Goal: Task Accomplishment & Management: Manage account settings

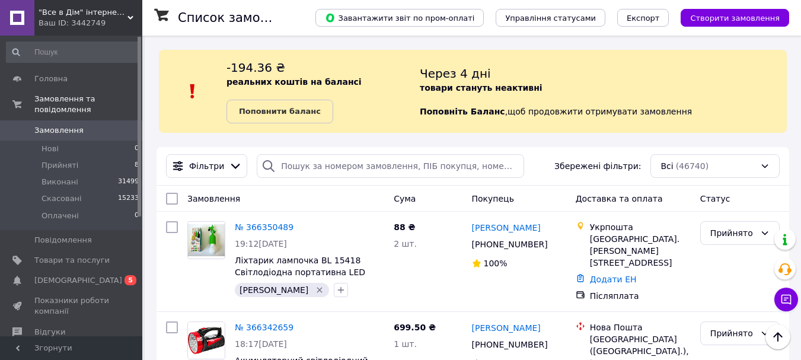
scroll to position [119, 0]
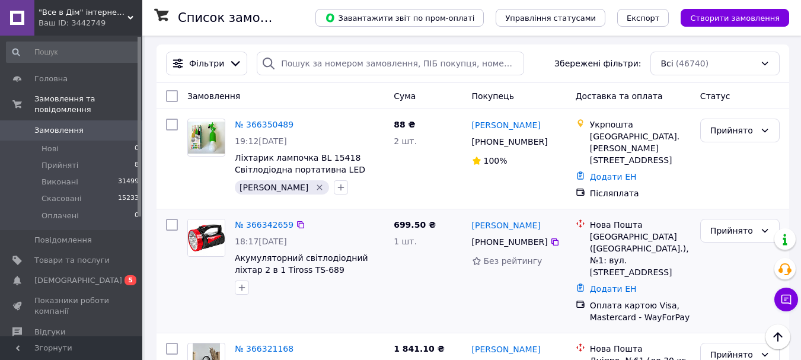
scroll to position [100, 0]
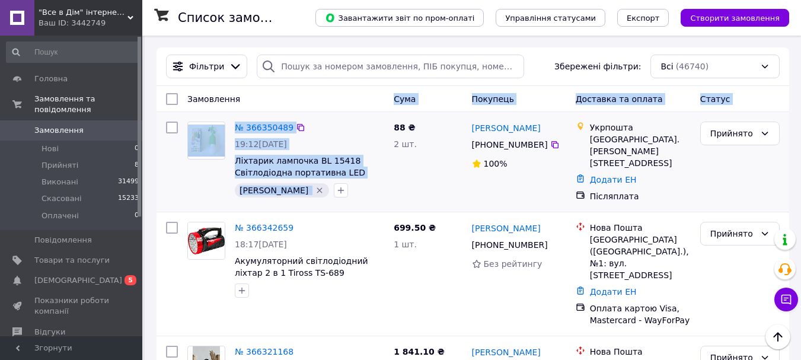
drag, startPoint x: 354, startPoint y: 93, endPoint x: 366, endPoint y: 184, distance: 92.2
click at [384, 190] on div "[PERSON_NAME]" at bounding box center [310, 190] width 154 height 19
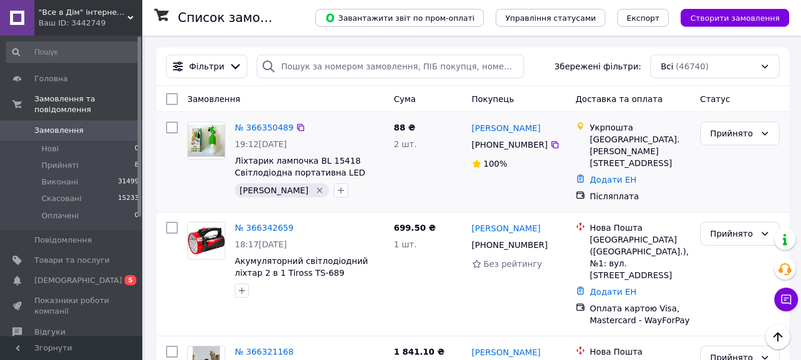
click at [178, 182] on div at bounding box center [171, 162] width 21 height 90
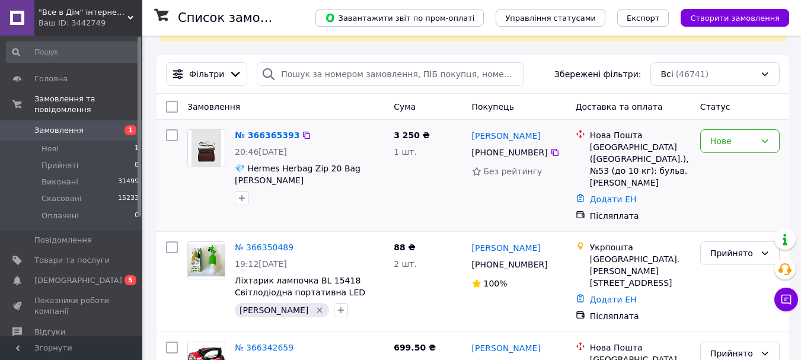
scroll to position [119, 0]
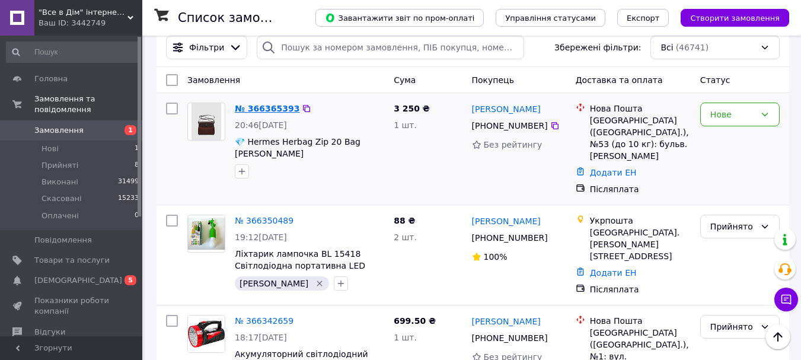
click at [263, 104] on link "№ 366365393" at bounding box center [267, 108] width 65 height 9
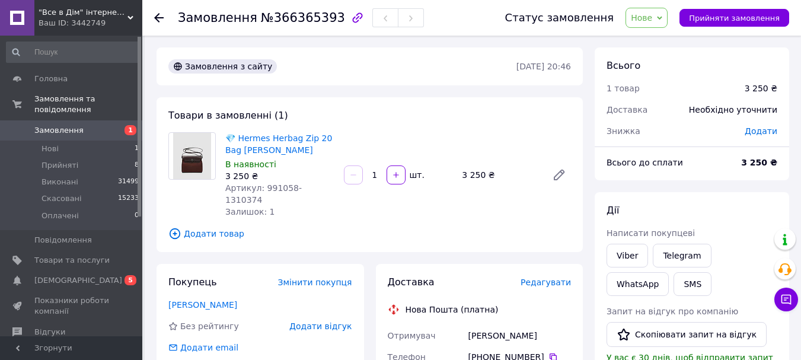
click at [268, 180] on div "3 250 ₴" at bounding box center [279, 176] width 109 height 12
click at [272, 187] on span "Артикул: 991058-1310374" at bounding box center [263, 193] width 77 height 21
copy span "991058"
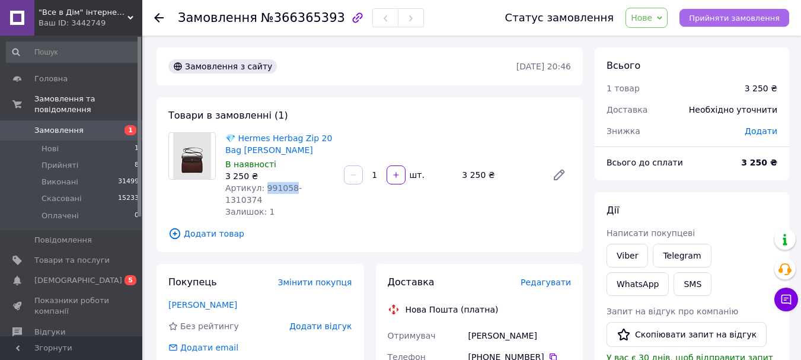
click at [723, 19] on span "Прийняти замовлення" at bounding box center [734, 18] width 91 height 9
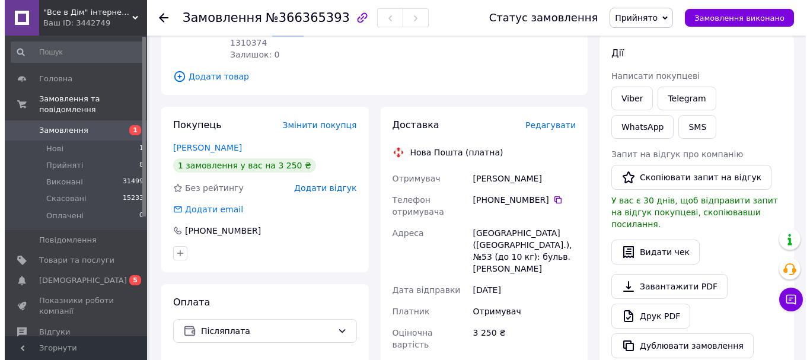
scroll to position [178, 0]
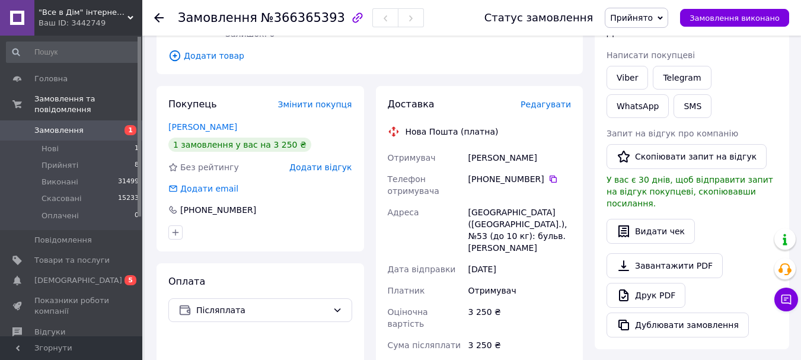
drag, startPoint x: 460, startPoint y: 144, endPoint x: 548, endPoint y: 147, distance: 88.4
click at [548, 147] on div "Отримувач Ваколюк Татьяна Телефон отримувача +380 38 152 48 14   Адреса Киев (К…" at bounding box center [480, 284] width 189 height 275
copy div "Отримувач Ваколюк Татьяна"
click at [625, 78] on link "Viber" at bounding box center [628, 78] width 42 height 24
click at [549, 174] on icon at bounding box center [553, 178] width 9 height 9
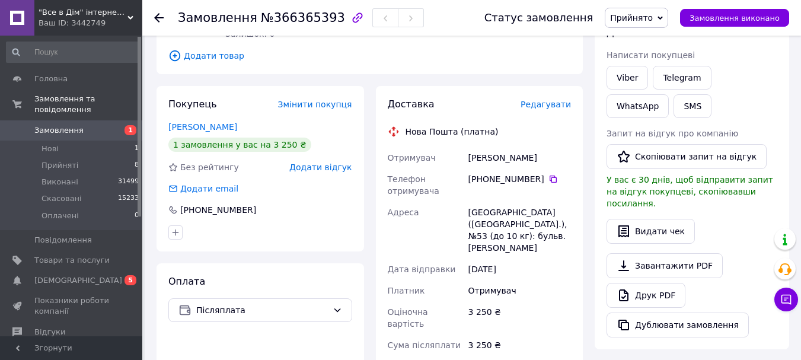
click at [551, 100] on span "Редагувати" at bounding box center [546, 104] width 50 height 9
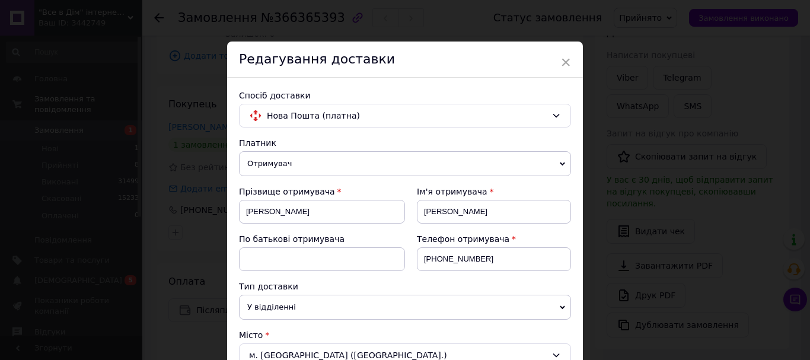
scroll to position [59, 0]
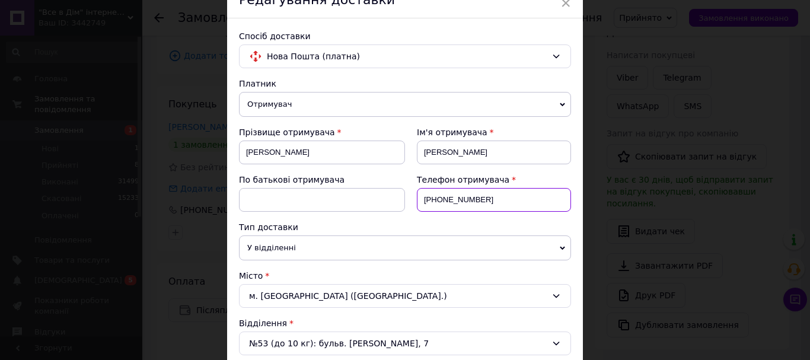
click at [443, 199] on input "+380381524814" at bounding box center [494, 200] width 154 height 24
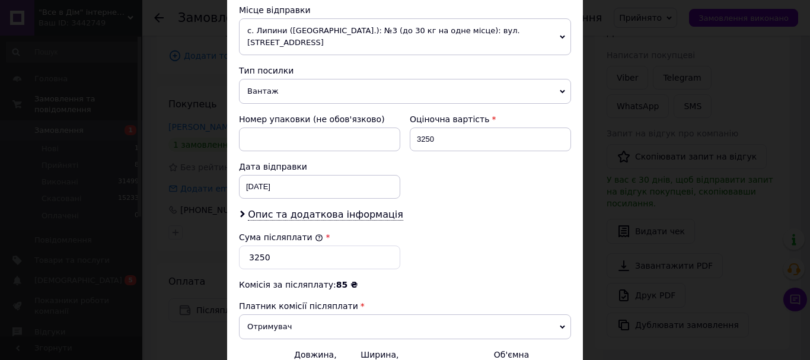
scroll to position [486, 0]
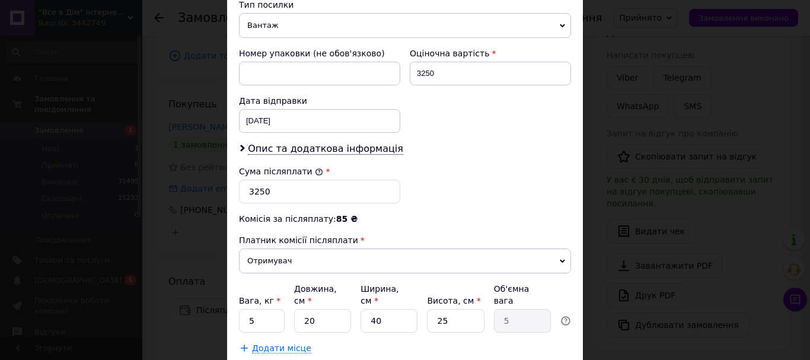
type input "+380681524814"
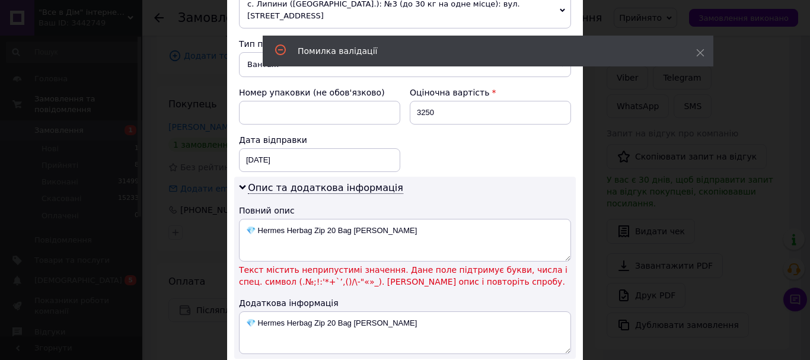
scroll to position [427, 0]
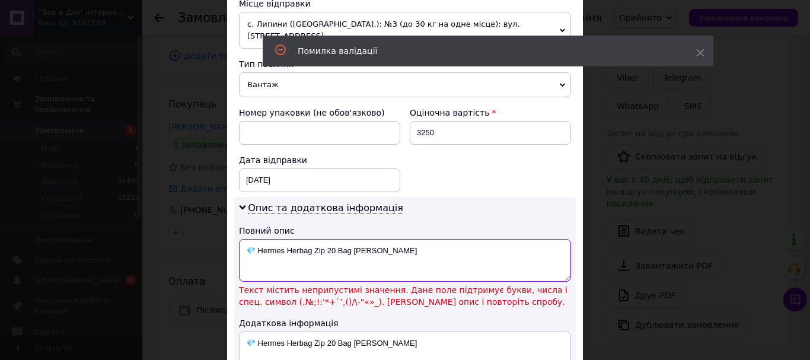
click at [253, 239] on textarea "💎 Hermes Herbag Zip 20 Bag Dark Brown" at bounding box center [405, 260] width 332 height 43
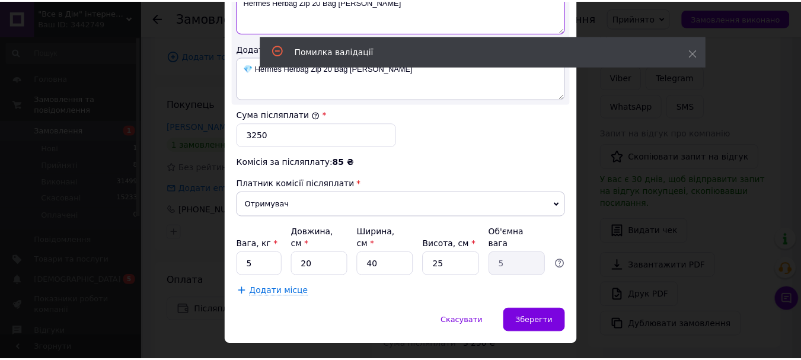
scroll to position [678, 0]
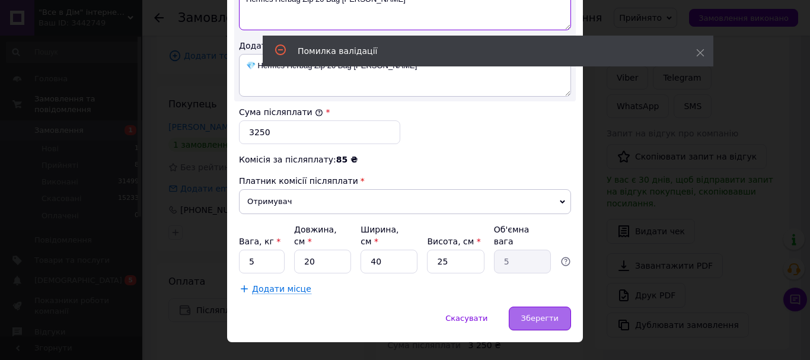
type textarea "Hermes Herbag Zip 20 Bag Dark Brown"
click at [546, 314] on span "Зберегти" at bounding box center [539, 318] width 37 height 9
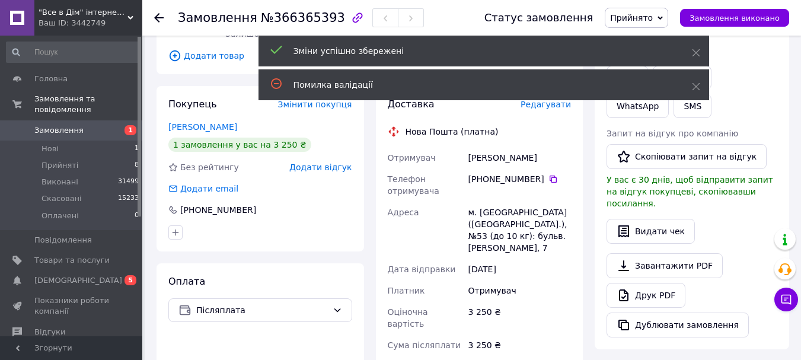
scroll to position [119, 0]
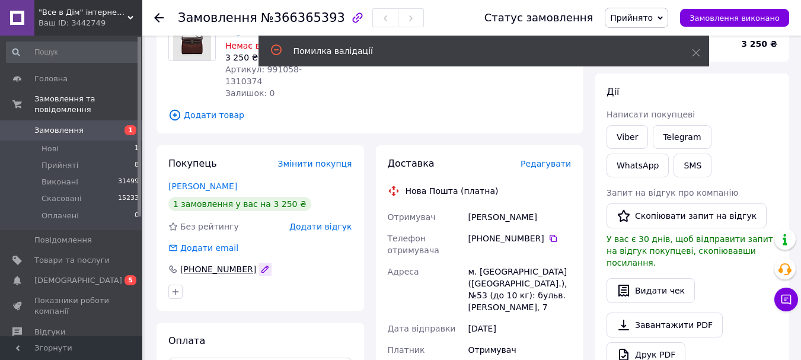
click at [262, 266] on icon "button" at bounding box center [265, 269] width 7 height 7
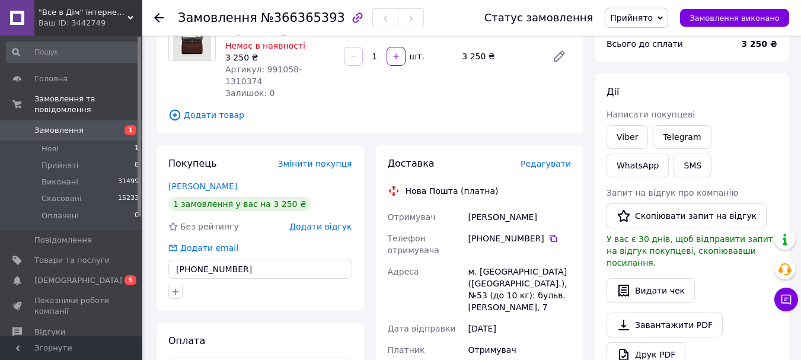
click at [199, 262] on input "+380381524814" at bounding box center [260, 269] width 184 height 19
click at [198, 265] on input "+380861524814" at bounding box center [260, 269] width 184 height 19
type input "+380861524814"
click at [319, 284] on div at bounding box center [260, 291] width 189 height 19
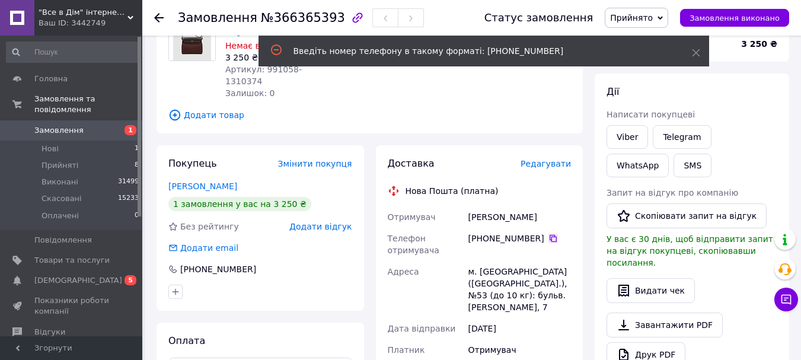
click at [551, 234] on icon at bounding box center [553, 238] width 9 height 9
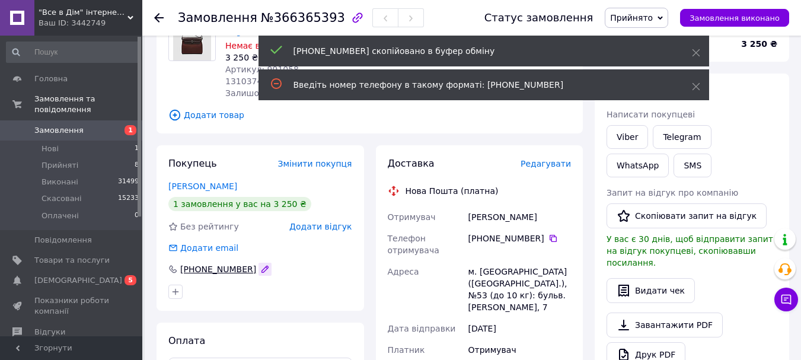
click at [259, 263] on button "button" at bounding box center [265, 269] width 13 height 13
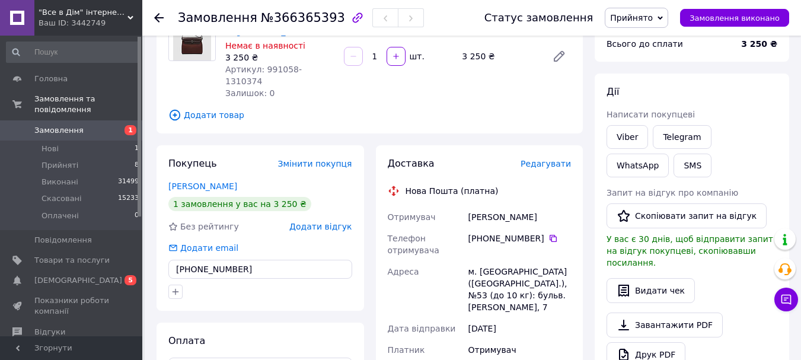
click at [202, 260] on input "+380381524814" at bounding box center [260, 269] width 184 height 19
type input "+380681524814"
click at [212, 282] on div at bounding box center [260, 291] width 189 height 19
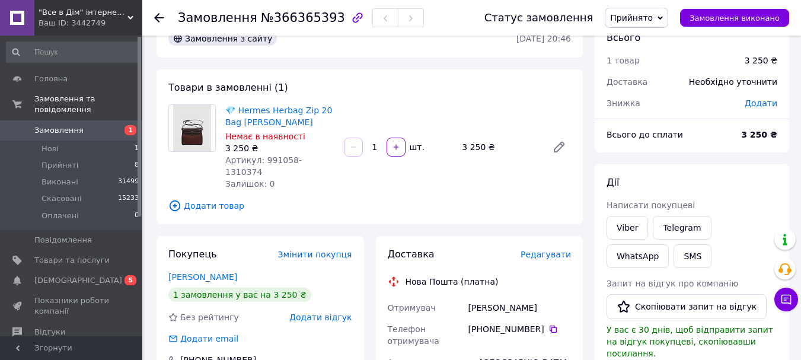
scroll to position [0, 0]
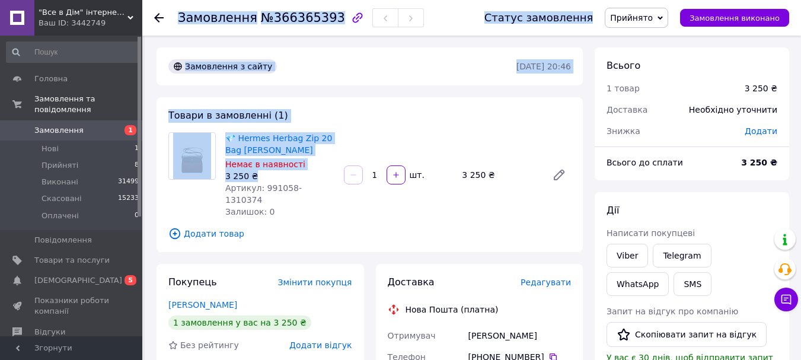
drag, startPoint x: 179, startPoint y: 20, endPoint x: 260, endPoint y: 175, distance: 175.7
copy div "Замовлення №366365393 Статус замовлення Прийнято Виконано Скасовано Оплачено За…"
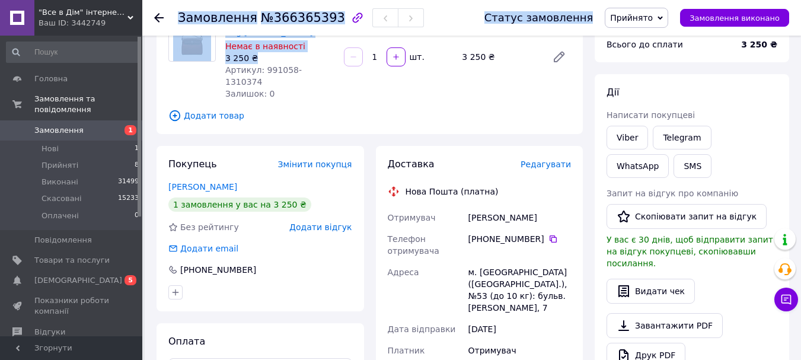
scroll to position [119, 0]
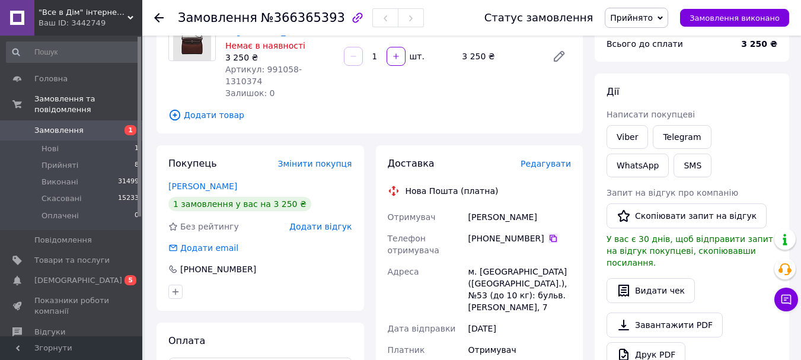
click at [549, 234] on icon at bounding box center [553, 238] width 9 height 9
click at [61, 125] on span "Замовлення" at bounding box center [58, 130] width 49 height 11
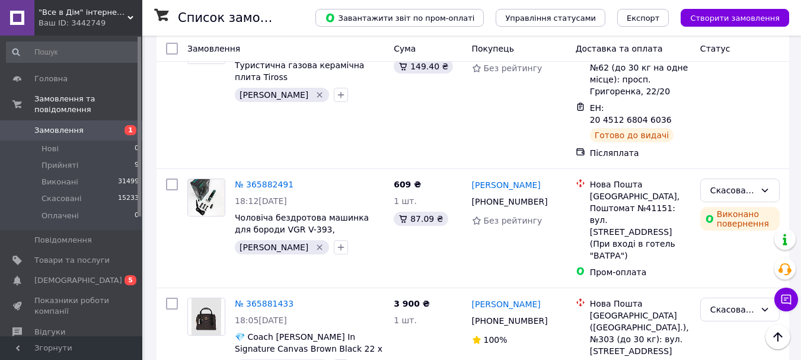
scroll to position [2314, 0]
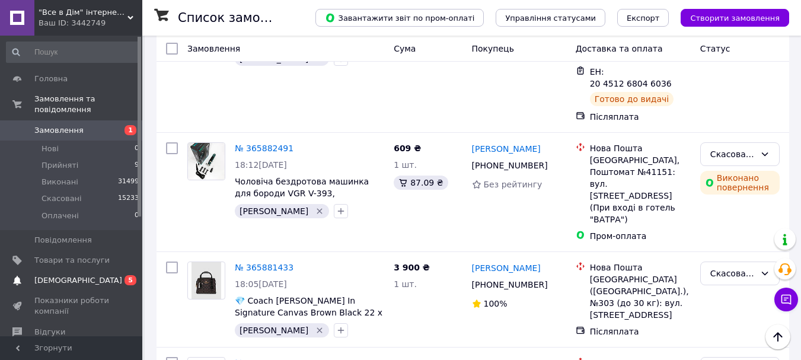
click at [77, 275] on span "[DEMOGRAPHIC_DATA]" at bounding box center [78, 280] width 88 height 11
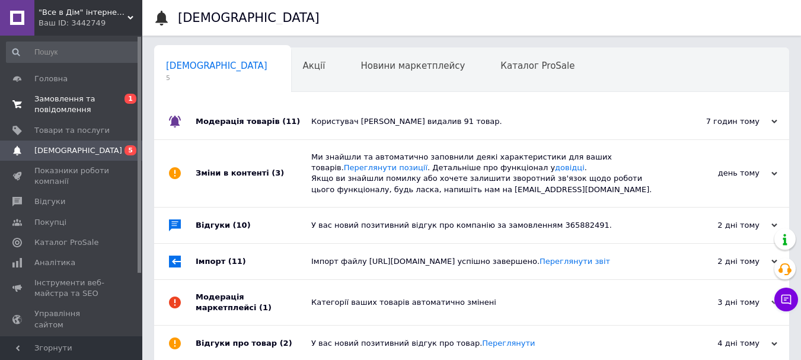
click at [55, 104] on span "Замовлення та повідомлення" at bounding box center [71, 104] width 75 height 21
